Goal: Task Accomplishment & Management: Complete application form

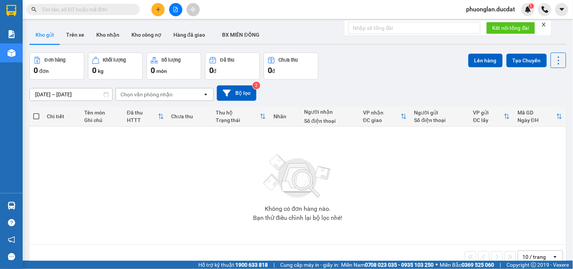
click at [105, 9] on input "text" at bounding box center [86, 9] width 89 height 8
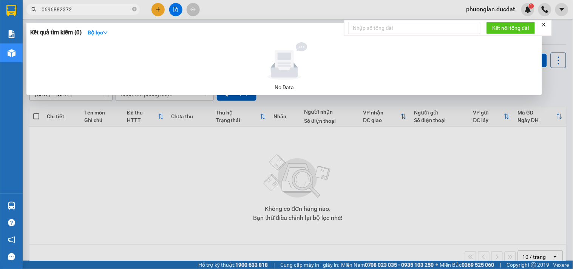
type input "06968823724"
click at [135, 9] on icon "close-circle" at bounding box center [134, 9] width 5 height 5
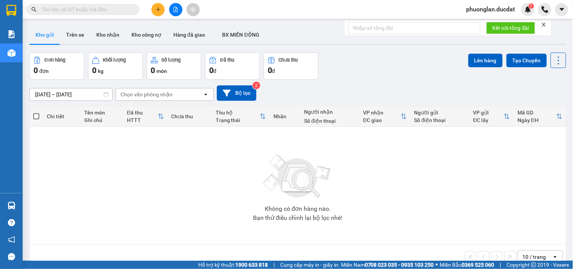
click at [108, 12] on input "text" at bounding box center [86, 9] width 89 height 8
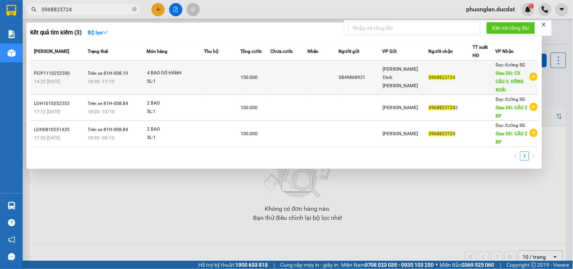
type input "0968823724"
click at [294, 92] on td at bounding box center [288, 77] width 37 height 34
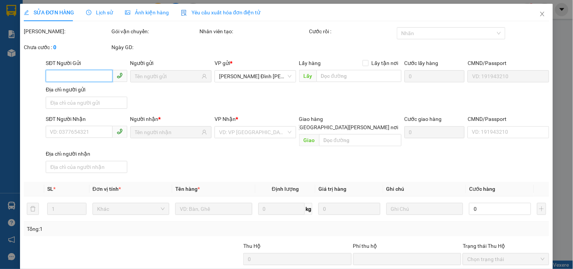
type input "0849868931"
type input "0968823724"
type input "CX CẦU 2. ĐỒNG XOÀI"
type input "0"
type input "150.000"
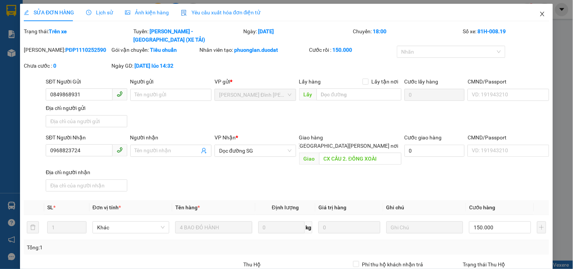
click at [539, 15] on icon "close" at bounding box center [542, 14] width 6 height 6
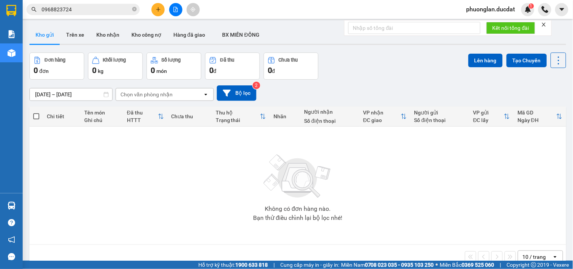
click at [100, 12] on input "0968823724" at bounding box center [86, 9] width 89 height 8
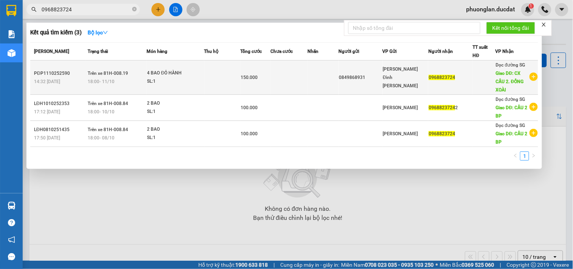
click at [334, 81] on td at bounding box center [322, 77] width 31 height 34
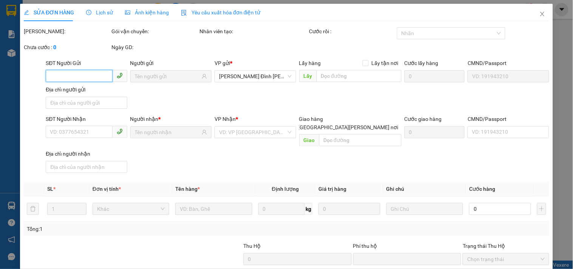
type input "0849868931"
type input "0968823724"
type input "CX CẦU 2. ĐỒNG XOÀI"
type input "0"
type input "150.000"
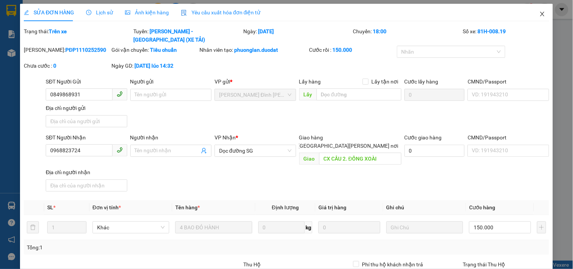
click at [539, 16] on icon "close" at bounding box center [542, 14] width 6 height 6
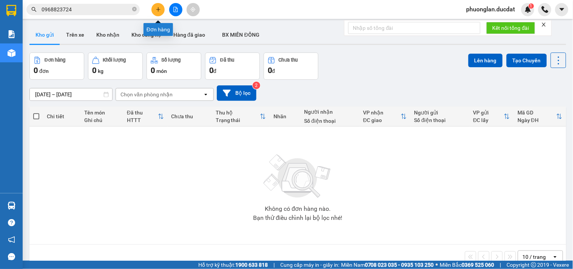
click at [162, 9] on button at bounding box center [157, 9] width 13 height 13
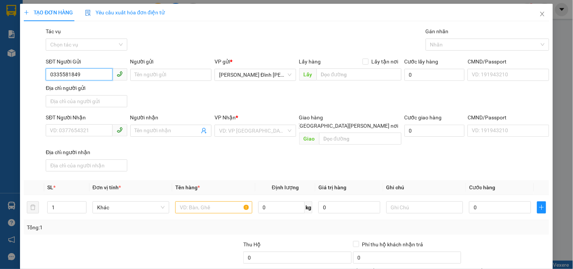
click at [61, 75] on input "0335581849" at bounding box center [79, 74] width 66 height 12
type input "0335581849"
click at [94, 132] on input "SĐT Người Nhận" at bounding box center [79, 130] width 66 height 12
type input "0979502208"
click at [262, 133] on input "search" at bounding box center [252, 130] width 67 height 11
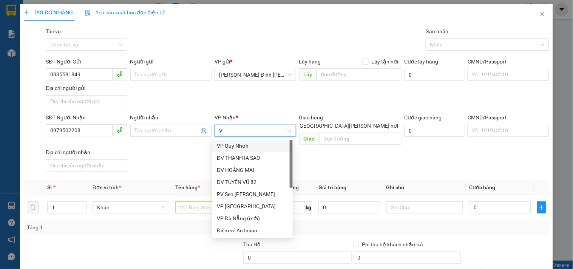
type input "VP"
click at [240, 147] on div "VP Quy Nhơn" at bounding box center [252, 146] width 71 height 8
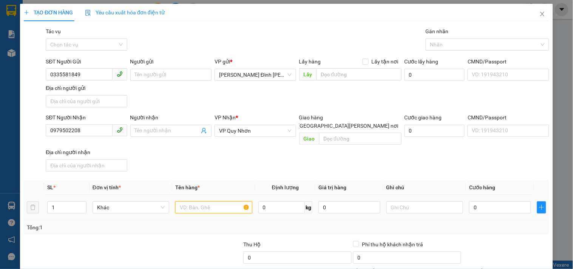
click at [216, 201] on input "text" at bounding box center [213, 207] width 77 height 12
type input "1 HỒ SƠ"
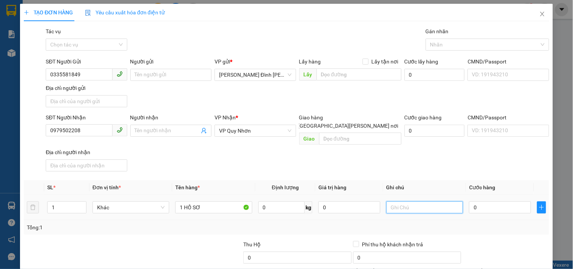
click at [386, 201] on input "text" at bounding box center [424, 207] width 77 height 12
type input "GTN-37 [PERSON_NAME] - P [PERSON_NAME]"
click at [470, 201] on input "0" at bounding box center [500, 207] width 62 height 12
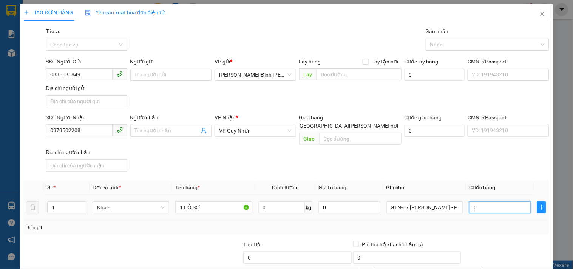
click at [469, 201] on input "0" at bounding box center [500, 207] width 62 height 12
type input "30"
type input "30.000"
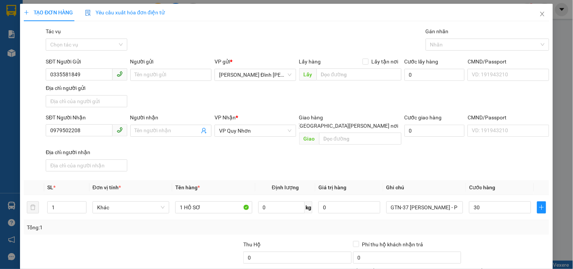
type input "30.000"
click at [452, 224] on div "Tổng: 1" at bounding box center [286, 227] width 525 height 14
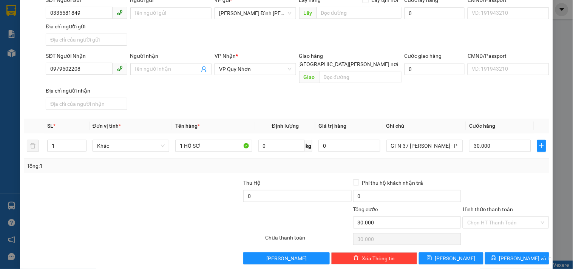
scroll to position [63, 0]
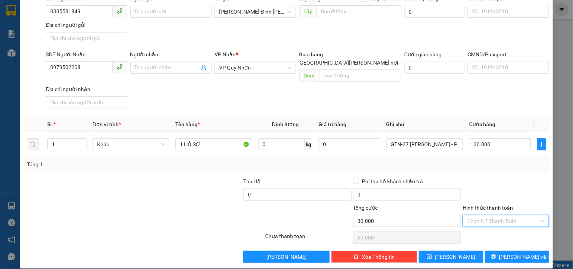
click at [486, 215] on input "Hình thức thanh toán" at bounding box center [503, 220] width 72 height 11
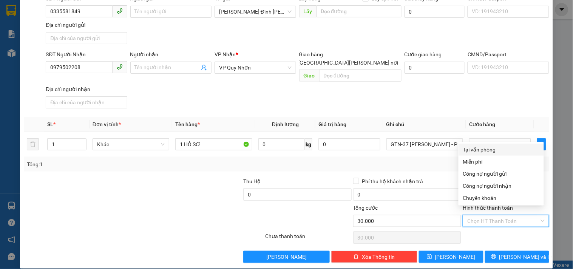
click at [490, 151] on div "Tại văn phòng" at bounding box center [501, 149] width 76 height 8
type input "0"
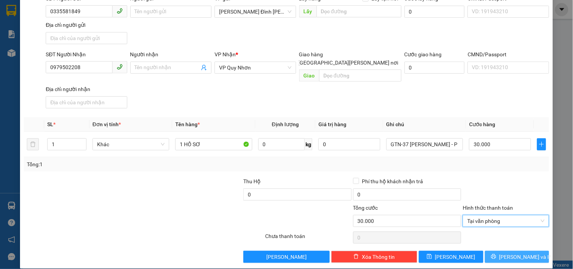
click at [505, 252] on span "[PERSON_NAME] và In" at bounding box center [525, 256] width 53 height 8
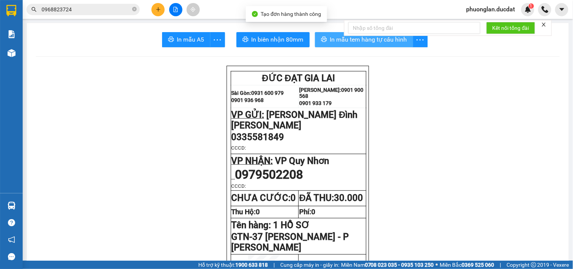
click at [372, 42] on span "In mẫu tem hàng tự cấu hình" at bounding box center [368, 39] width 77 height 9
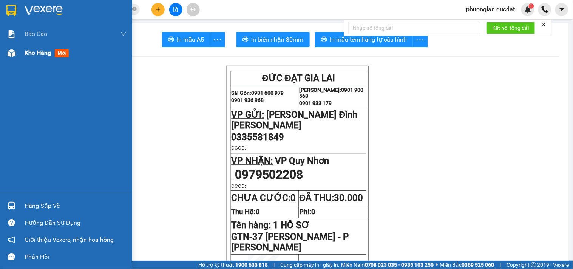
click at [38, 55] on span "Kho hàng" at bounding box center [38, 52] width 26 height 7
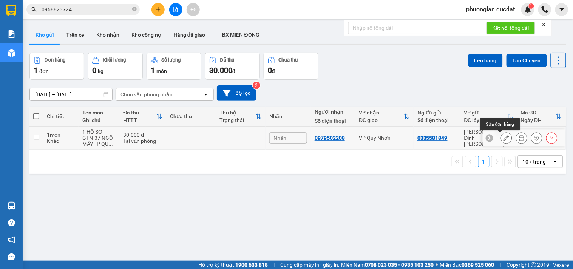
click at [503, 139] on button at bounding box center [506, 137] width 11 height 13
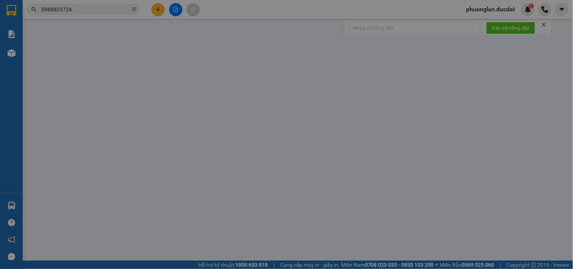
type input "0335581849"
type input "0979502208"
type input "0"
type input "30.000"
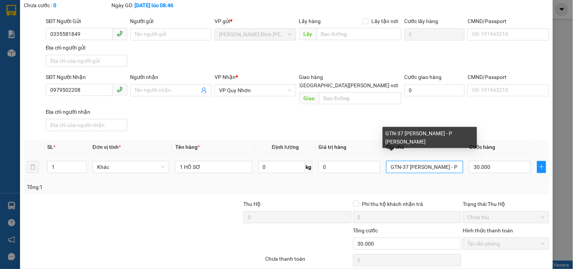
scroll to position [0, 27]
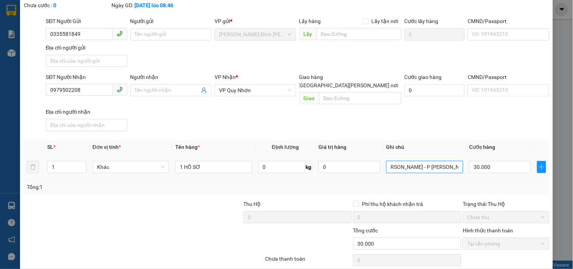
drag, startPoint x: 386, startPoint y: 159, endPoint x: 459, endPoint y: 161, distance: 72.5
click at [459, 161] on td "GTN-37 [PERSON_NAME] - P [PERSON_NAME]" at bounding box center [424, 166] width 83 height 25
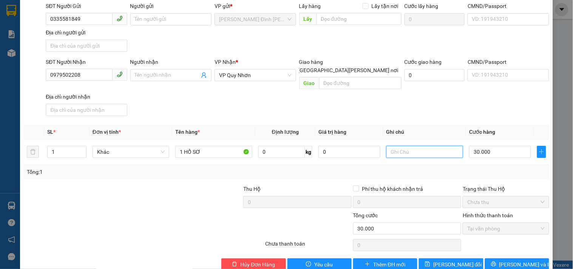
scroll to position [65, 0]
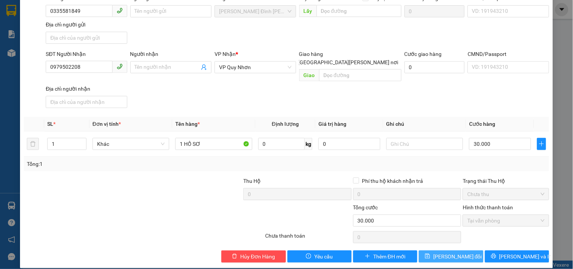
click at [458, 252] on span "[PERSON_NAME] đổi" at bounding box center [457, 256] width 49 height 8
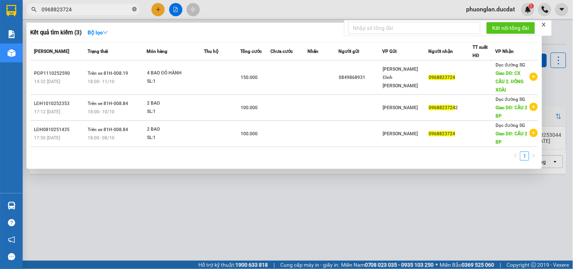
click at [135, 9] on icon "close-circle" at bounding box center [134, 9] width 5 height 5
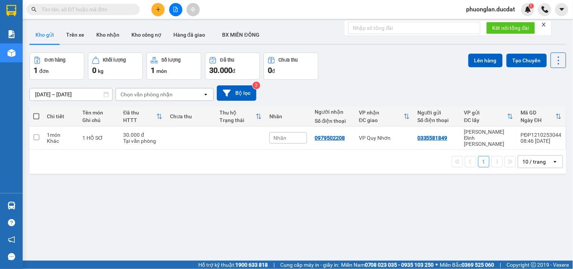
click at [117, 13] on input "text" at bounding box center [86, 9] width 89 height 8
click at [95, 13] on input "text" at bounding box center [86, 9] width 89 height 8
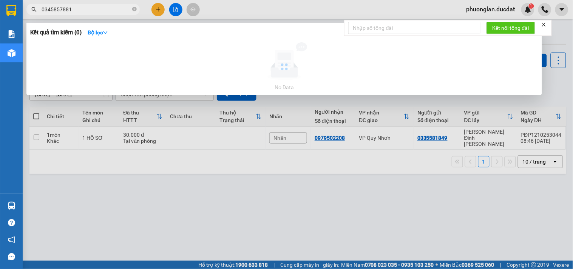
type input "0345857881"
